Goal: Find specific page/section: Find specific page/section

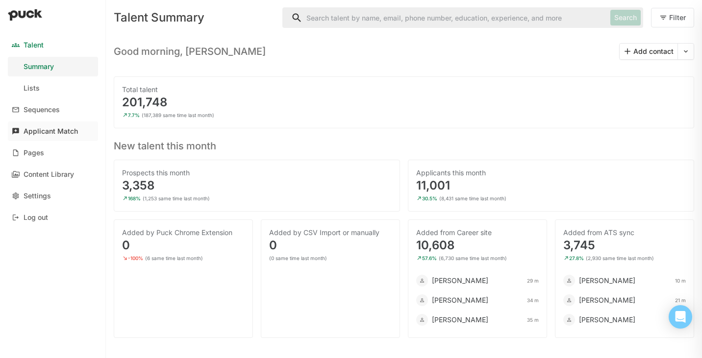
click at [37, 133] on div "Applicant Match" at bounding box center [51, 131] width 54 height 8
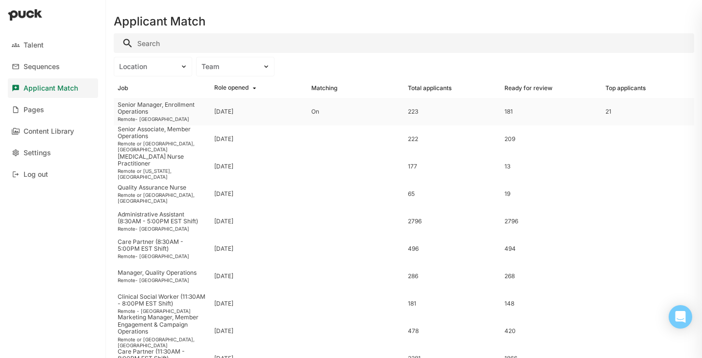
click at [140, 109] on div "Senior Manager, Enrollment Operations" at bounding box center [162, 108] width 89 height 14
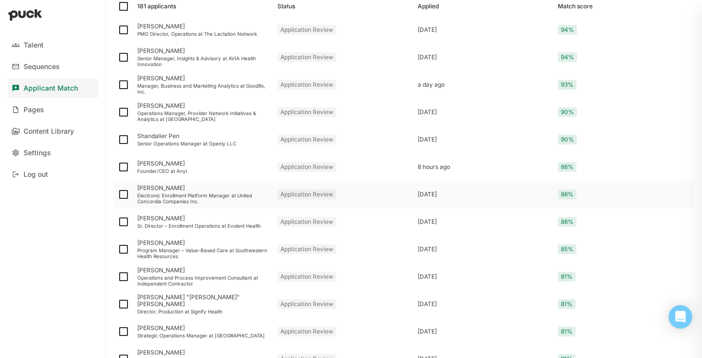
scroll to position [168, 0]
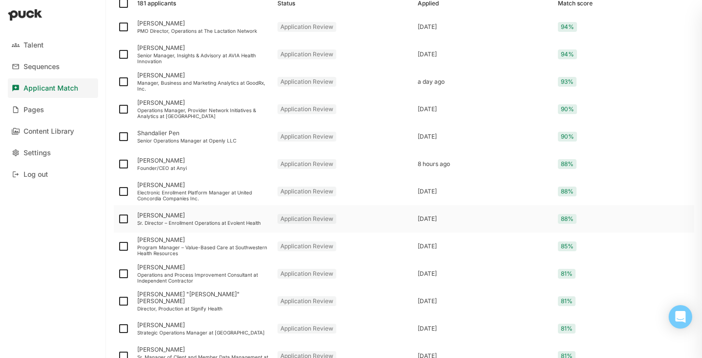
click at [178, 221] on div "Sr. Director – Enrollment Operations at Evolent Health" at bounding box center [203, 223] width 132 height 6
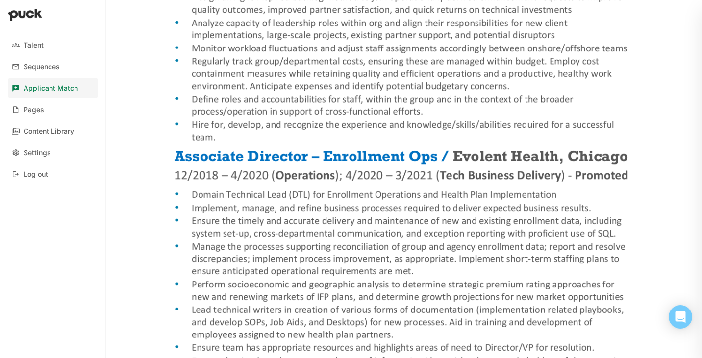
scroll to position [1185, 0]
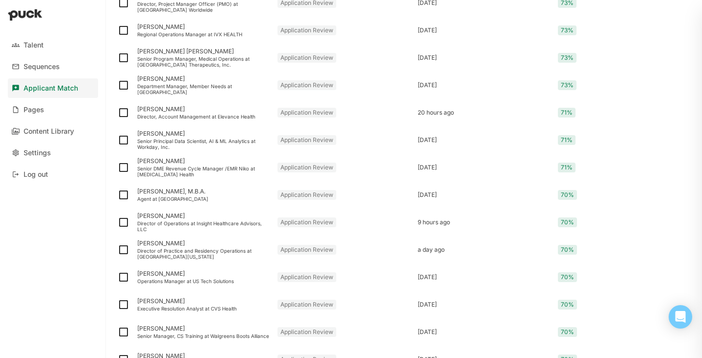
scroll to position [1259, 0]
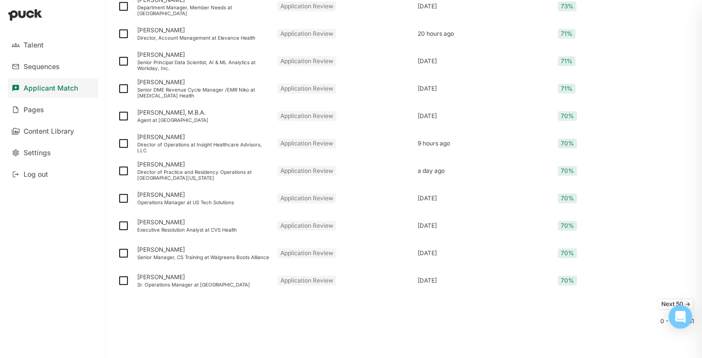
click at [662, 304] on button "Next 50 ->" at bounding box center [675, 304] width 37 height 12
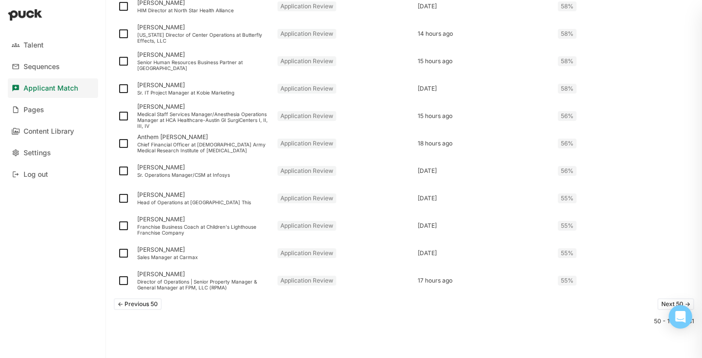
click at [662, 303] on button "Next 50 ->" at bounding box center [675, 304] width 37 height 12
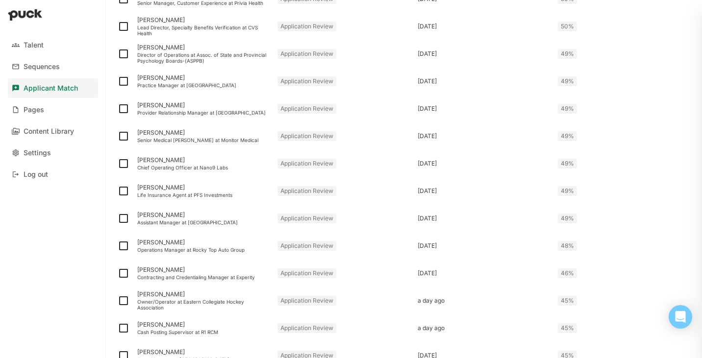
scroll to position [879, 0]
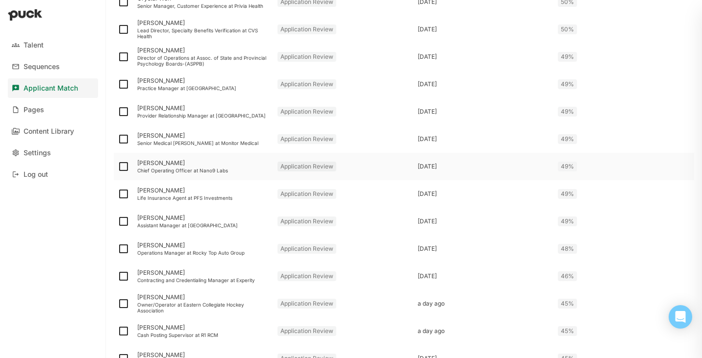
click at [160, 162] on div "Sean Pratt" at bounding box center [203, 163] width 132 height 7
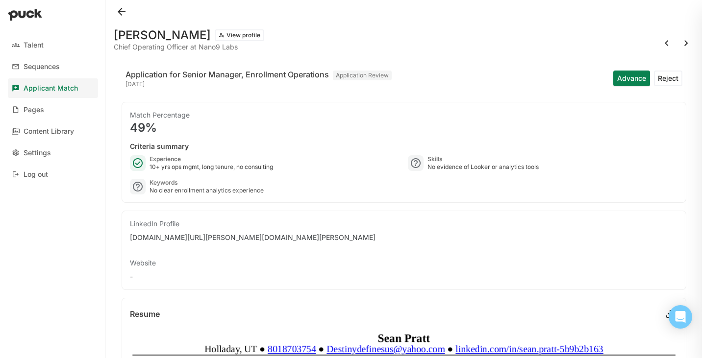
click at [120, 11] on button at bounding box center [122, 12] width 16 height 16
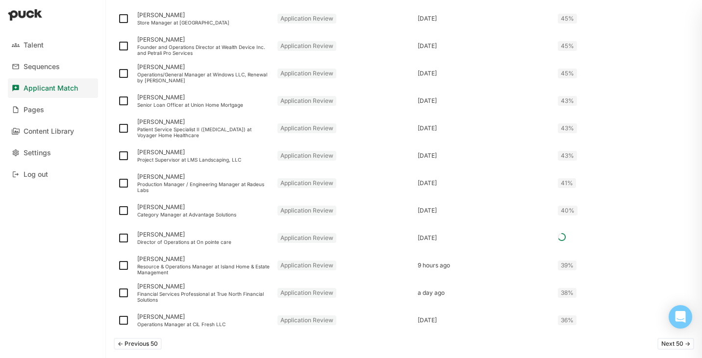
scroll to position [1259, 0]
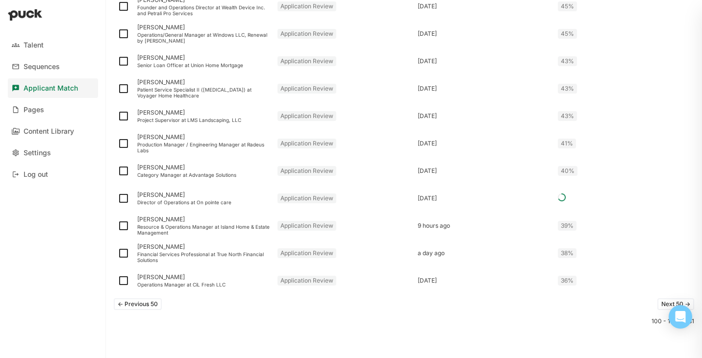
click at [151, 302] on button "<- Previous 50" at bounding box center [138, 304] width 48 height 12
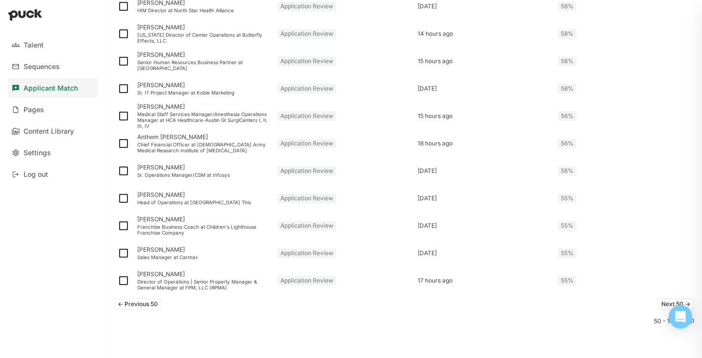
click at [146, 305] on button "<- Previous 50" at bounding box center [138, 304] width 48 height 12
